Goal: Transaction & Acquisition: Purchase product/service

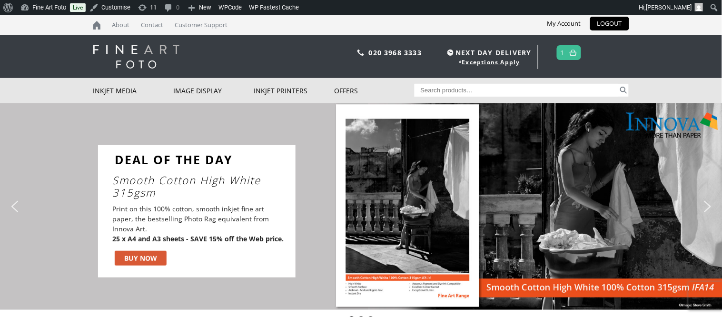
click at [369, 266] on div "Slider" at bounding box center [459, 211] width 309 height 132
